Goal: Information Seeking & Learning: Learn about a topic

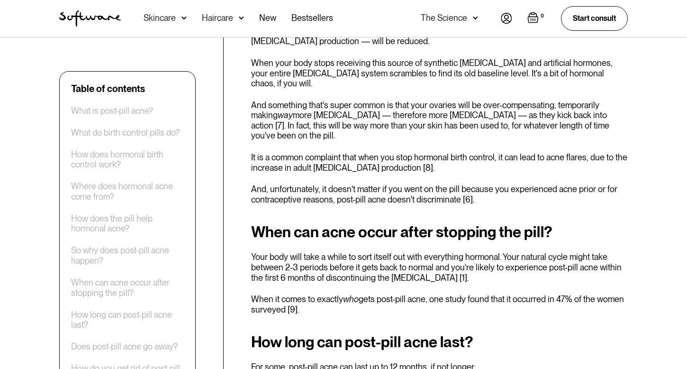
scroll to position [1368, 0]
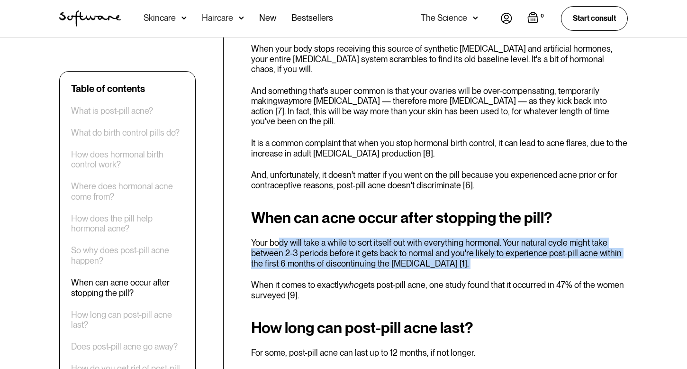
drag, startPoint x: 278, startPoint y: 210, endPoint x: 279, endPoint y: 242, distance: 31.8
click at [279, 242] on div "When can acne occur after stopping the pill? Your body will take a while to sor…" at bounding box center [439, 254] width 377 height 91
drag, startPoint x: 279, startPoint y: 242, endPoint x: 251, endPoint y: 213, distance: 39.9
click at [251, 213] on div "When can acne occur after stopping the pill? Your body will take a while to sor…" at bounding box center [439, 254] width 377 height 91
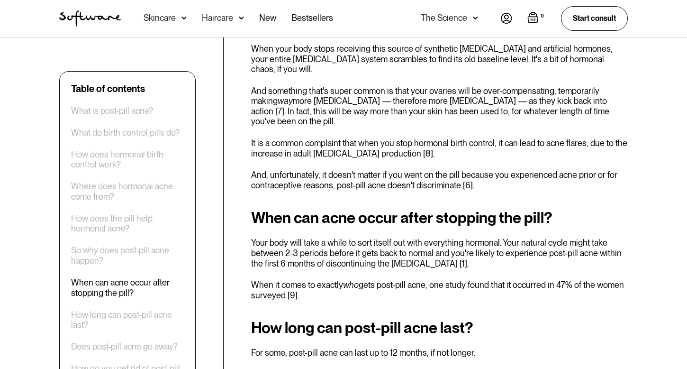
click at [251, 237] on p "Your body will take a while to sort itself out with everything hormonal. Your n…" at bounding box center [439, 252] width 377 height 31
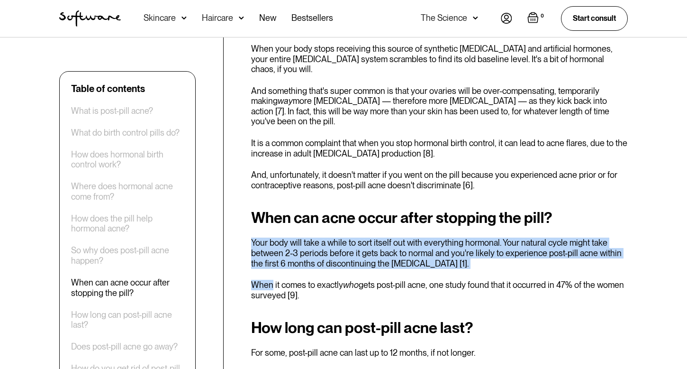
drag, startPoint x: 251, startPoint y: 214, endPoint x: 256, endPoint y: 253, distance: 39.6
click at [256, 253] on div "When can acne occur after stopping the pill? Your body will take a while to sor…" at bounding box center [439, 254] width 377 height 91
click at [256, 280] on p "When it comes to exactly who gets post-pill acne, one study found that it occur…" at bounding box center [439, 290] width 377 height 20
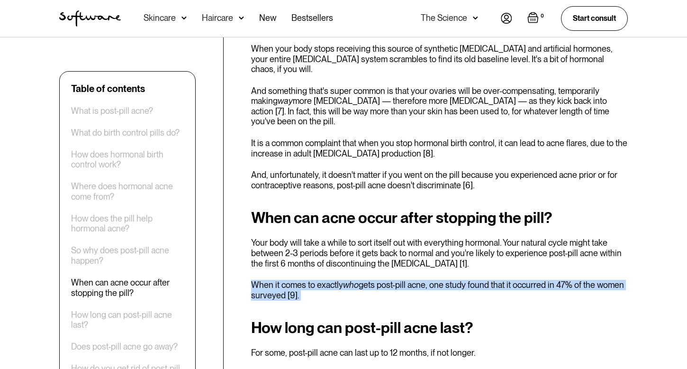
drag, startPoint x: 255, startPoint y: 247, endPoint x: 255, endPoint y: 272, distance: 25.6
click at [255, 272] on div "Remember the time right before you first went on the contraceptive pill ? B.C. …" at bounding box center [439, 315] width 377 height 2618
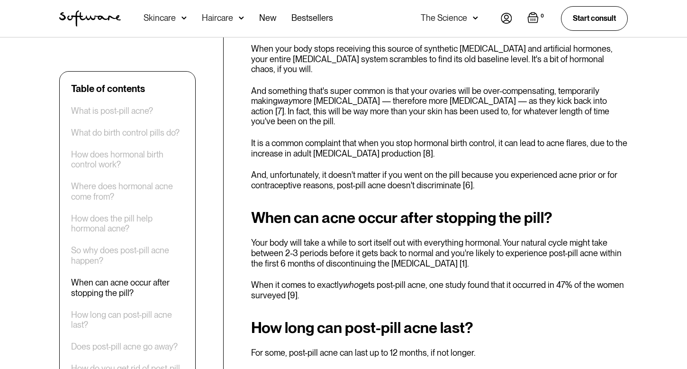
click at [256, 270] on div "Remember the time right before you first went on the contraceptive pill ? B.C. …" at bounding box center [439, 315] width 377 height 2618
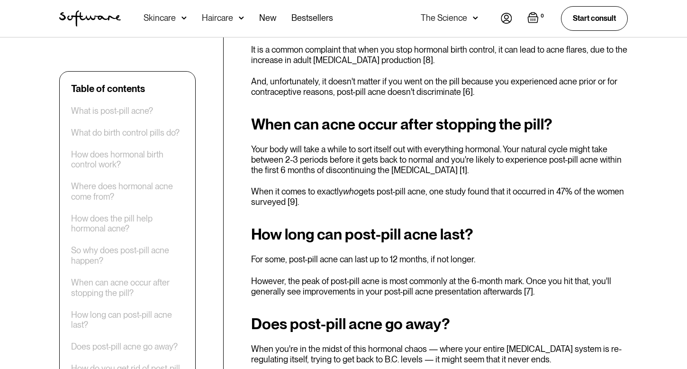
scroll to position [1462, 0]
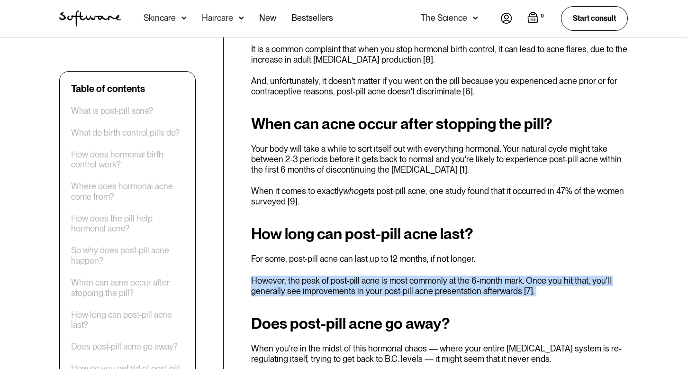
drag, startPoint x: 266, startPoint y: 242, endPoint x: 266, endPoint y: 267, distance: 24.6
click at [266, 267] on div "Remember the time right before you first went on the contraceptive pill ? B.C. …" at bounding box center [439, 222] width 377 height 2618
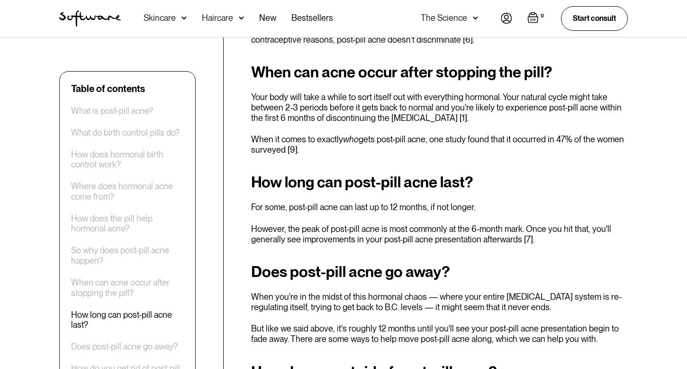
scroll to position [1527, 0]
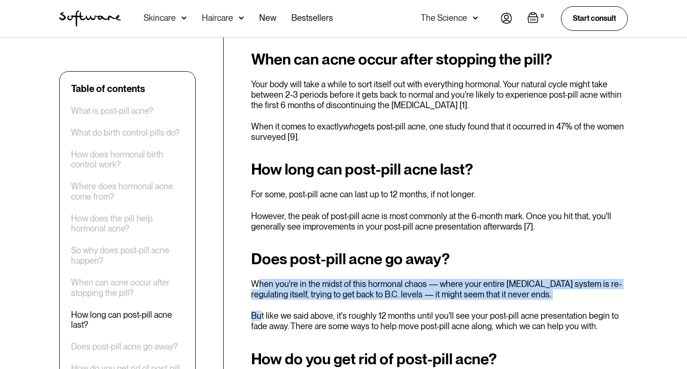
drag, startPoint x: 259, startPoint y: 249, endPoint x: 260, endPoint y: 284, distance: 34.6
click at [260, 284] on div "Does post-pill acne go away? When you're in the midst of this hormonal chaos — …" at bounding box center [439, 290] width 377 height 81
click at [260, 310] on p "But like we said above, it's roughly 12 months until you'll see your post-pill …" at bounding box center [439, 320] width 377 height 20
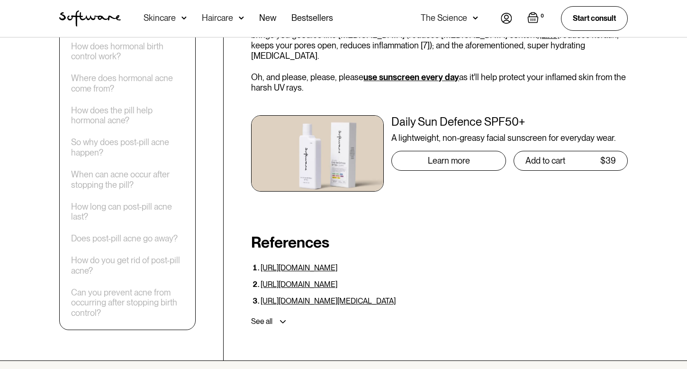
scroll to position [2957, 0]
